Goal: Find specific page/section: Find specific page/section

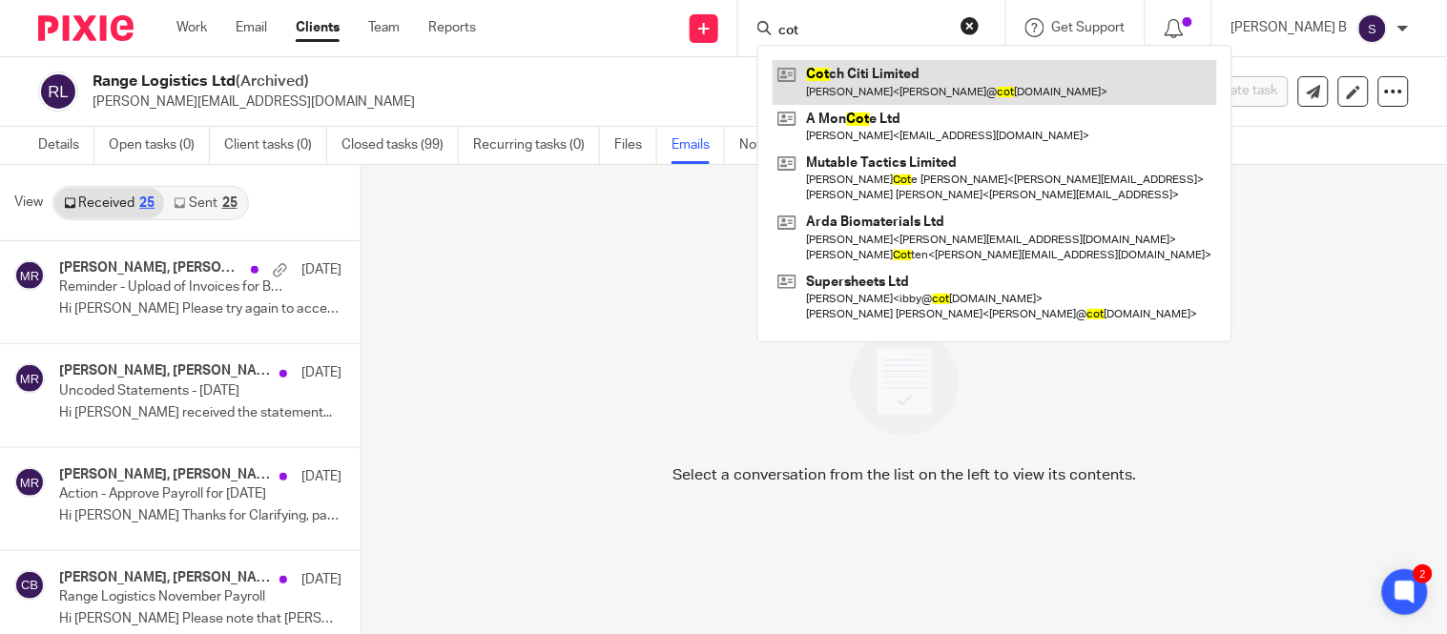
type input "cot"
click at [914, 76] on link at bounding box center [995, 82] width 445 height 44
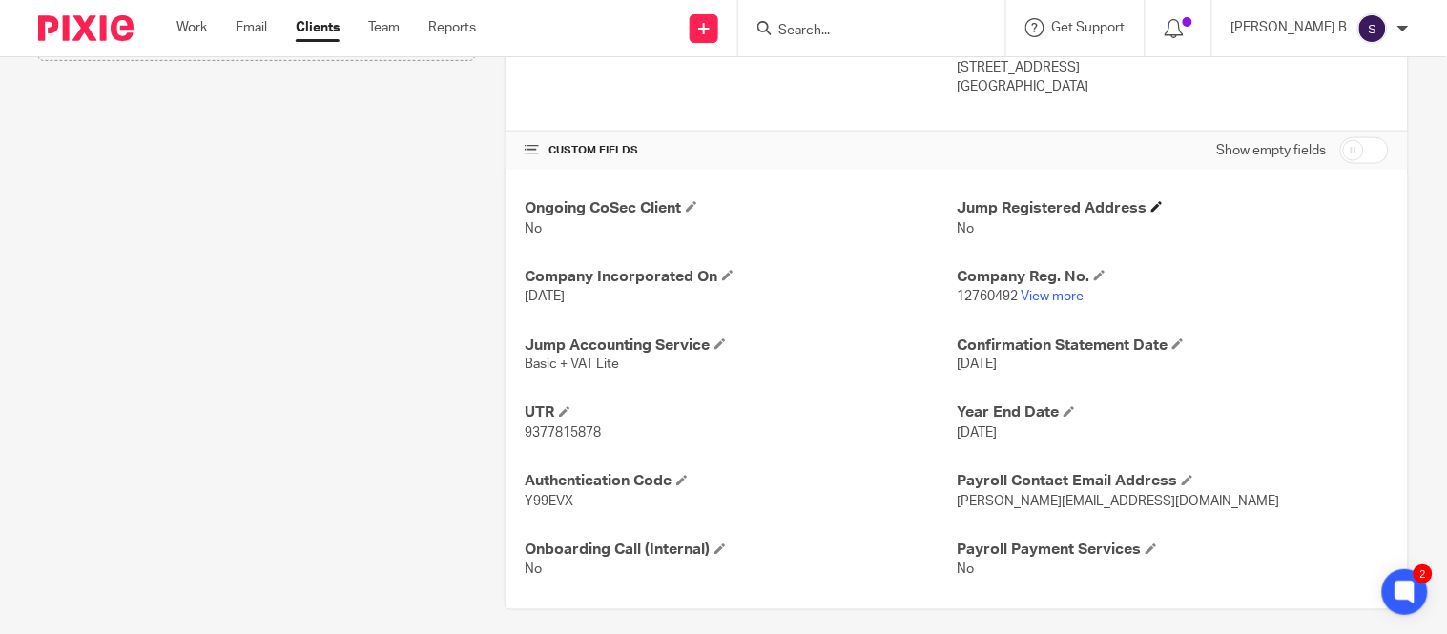
scroll to position [577, 0]
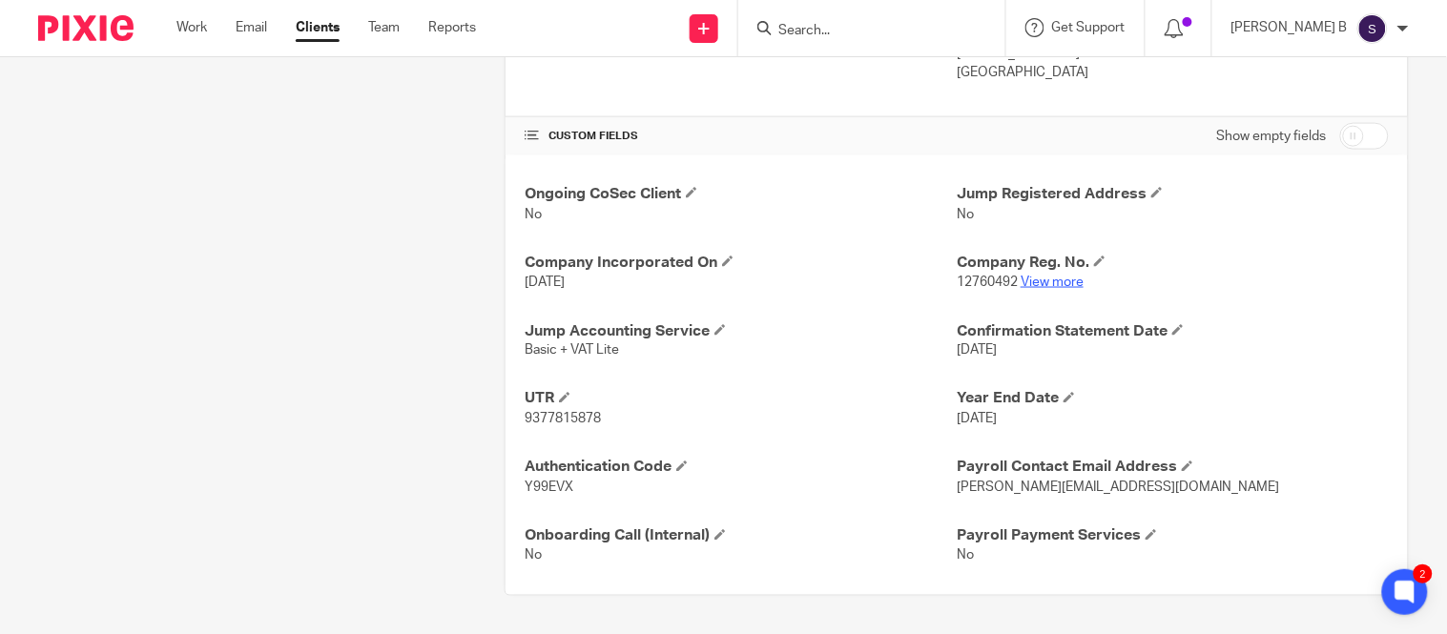
click at [1052, 286] on link "View more" at bounding box center [1052, 282] width 63 height 13
